Goal: Task Accomplishment & Management: Use online tool/utility

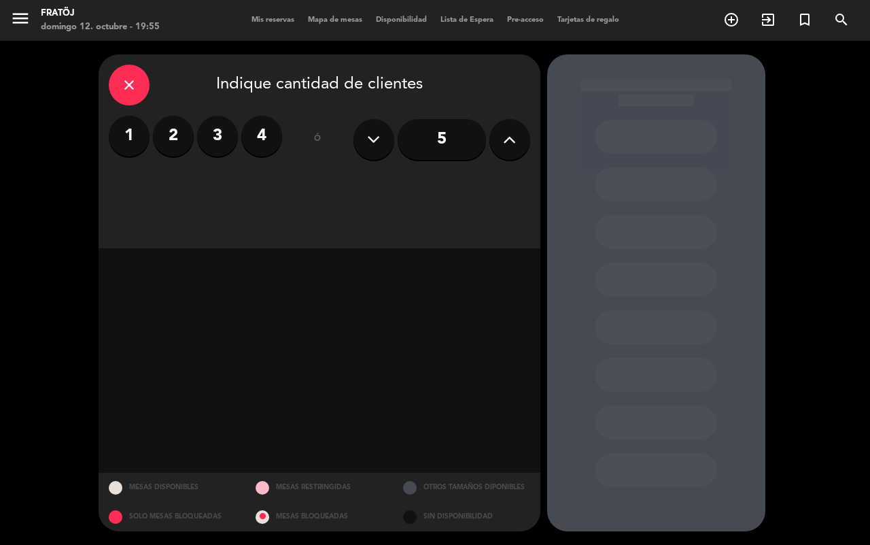
click at [12, 14] on icon "menu" at bounding box center [20, 18] width 20 height 20
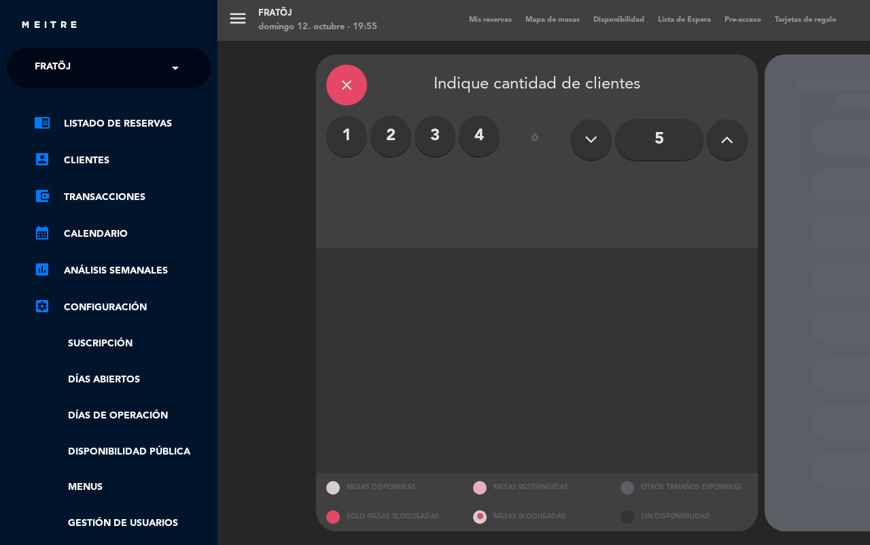
click at [274, 15] on div "menu Fratöj [PERSON_NAME] 12. octubre - 19:55 Mis reservas Mapa de mesas Dispon…" at bounding box center [653, 272] width 870 height 545
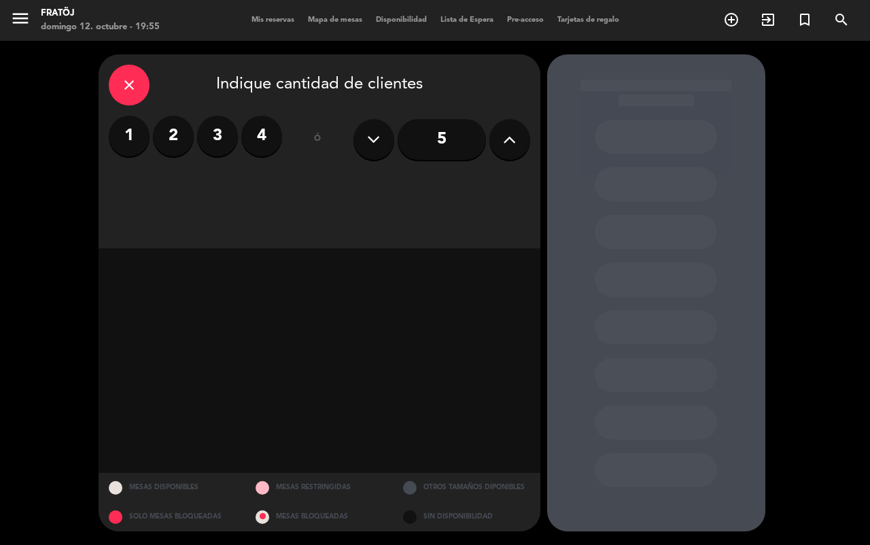
click at [85, 18] on div "Fratöj" at bounding box center [100, 14] width 119 height 14
click at [320, 29] on div "menu Fratöj [PERSON_NAME] 12. octubre - 19:56 Mis reservas Mapa de mesas Dispon…" at bounding box center [435, 20] width 870 height 41
click at [320, 22] on span "Mapa de mesas" at bounding box center [335, 19] width 68 height 7
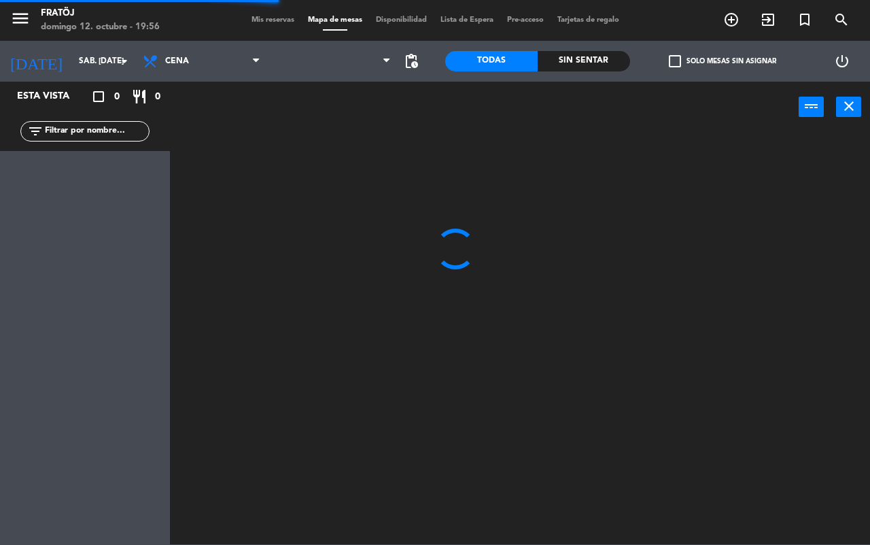
click at [277, 20] on span "Mis reservas" at bounding box center [273, 19] width 56 height 7
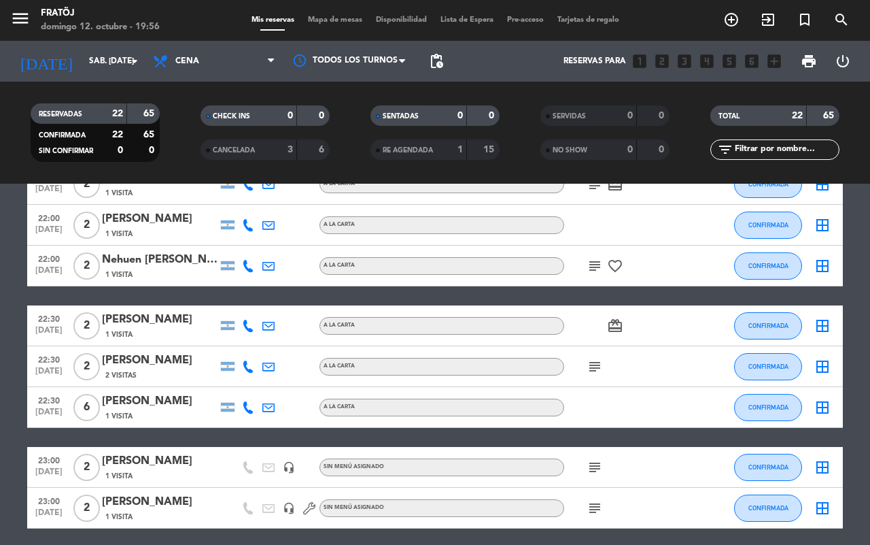
scroll to position [680, 0]
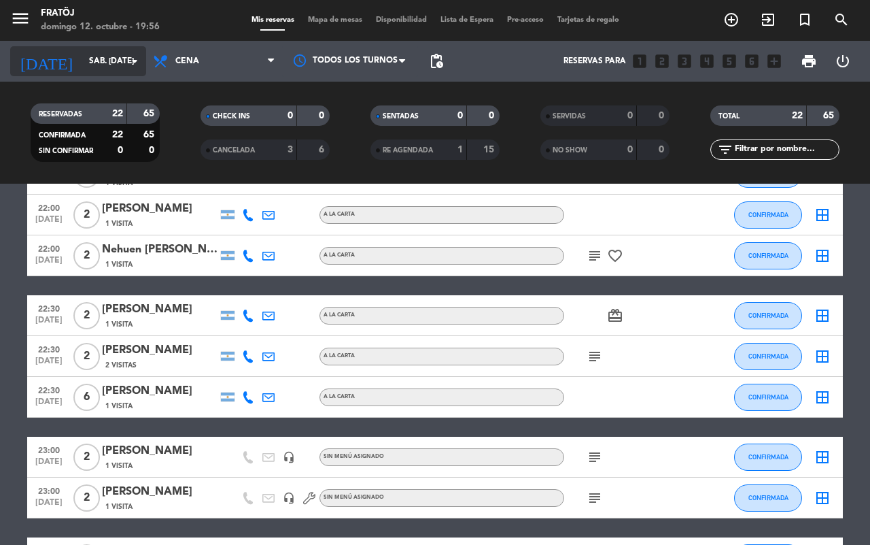
click at [116, 61] on input "sáb. [DATE]" at bounding box center [136, 61] width 108 height 23
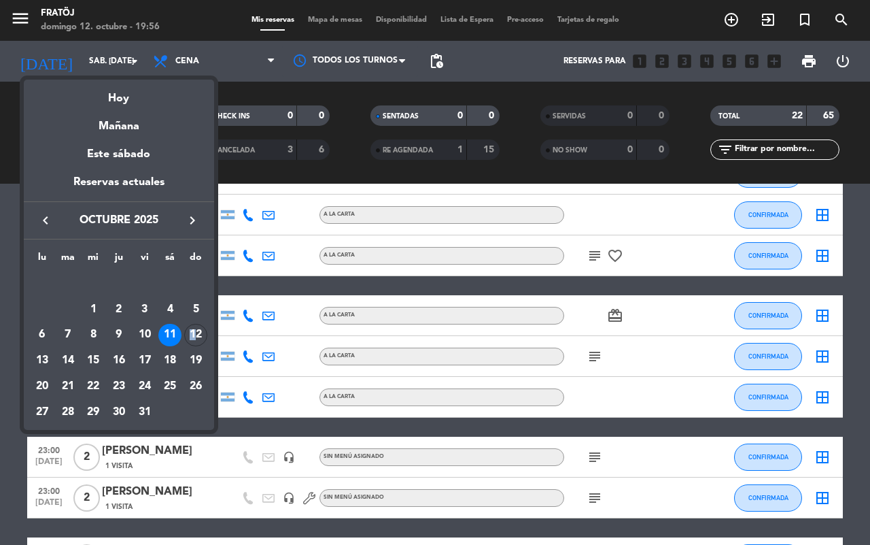
click at [192, 328] on div "12" at bounding box center [195, 335] width 23 height 23
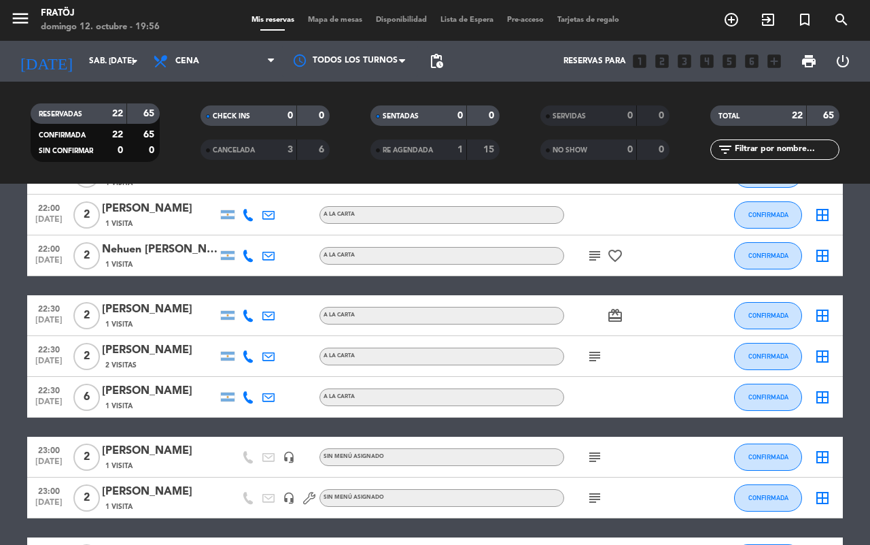
type input "dom. [DATE]"
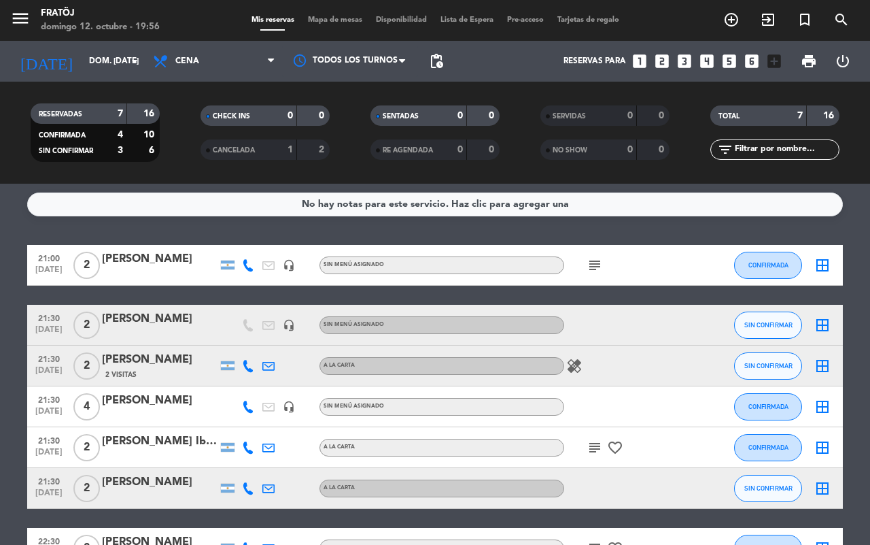
scroll to position [0, 0]
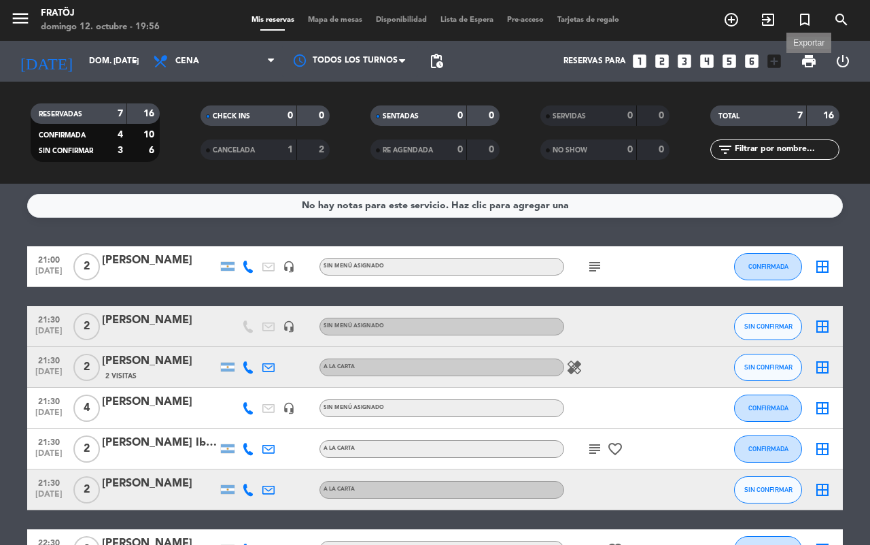
click at [811, 61] on span "print" at bounding box center [809, 61] width 16 height 16
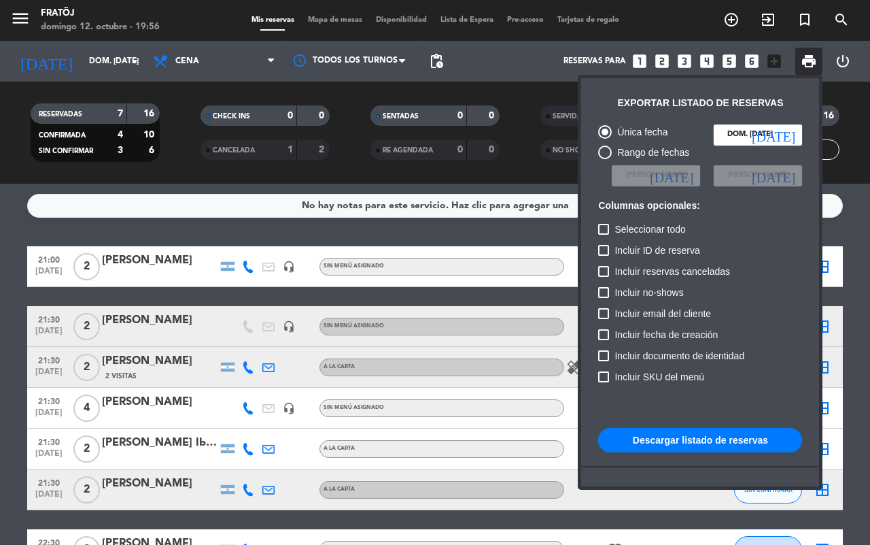
click at [723, 436] on button "Descargar listado de reservas" at bounding box center [700, 440] width 204 height 24
click at [729, 439] on button "Descargar listado de reservas" at bounding box center [700, 440] width 204 height 24
